Goal: Find contact information: Find contact information

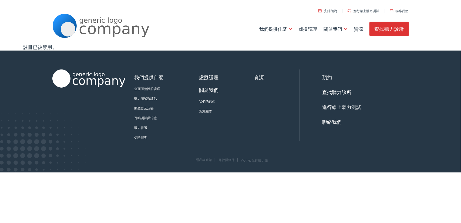
click at [400, 9] on font "聯絡我們" at bounding box center [402, 10] width 13 height 5
